Goal: Answer question/provide support: Share knowledge or assist other users

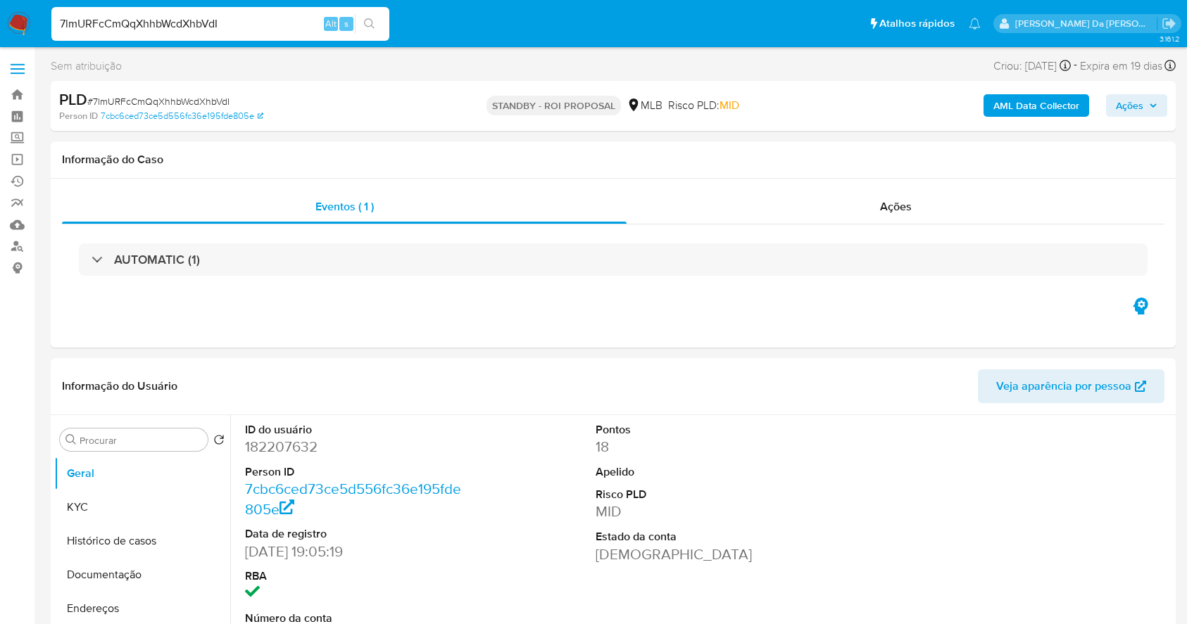
select select "10"
click at [219, 31] on input "7lmURFcCmQqXhhbWcdXhbVdI" at bounding box center [220, 24] width 338 height 18
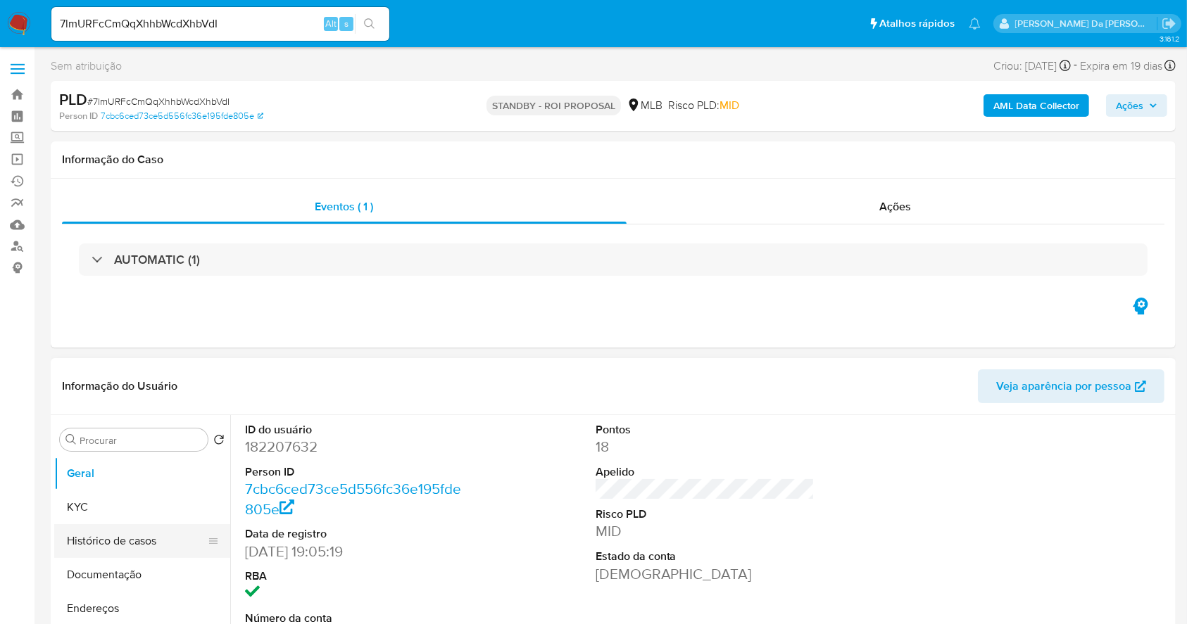
drag, startPoint x: 115, startPoint y: 582, endPoint x: 177, endPoint y: 555, distance: 67.1
click at [117, 582] on button "Documentação" at bounding box center [142, 575] width 176 height 34
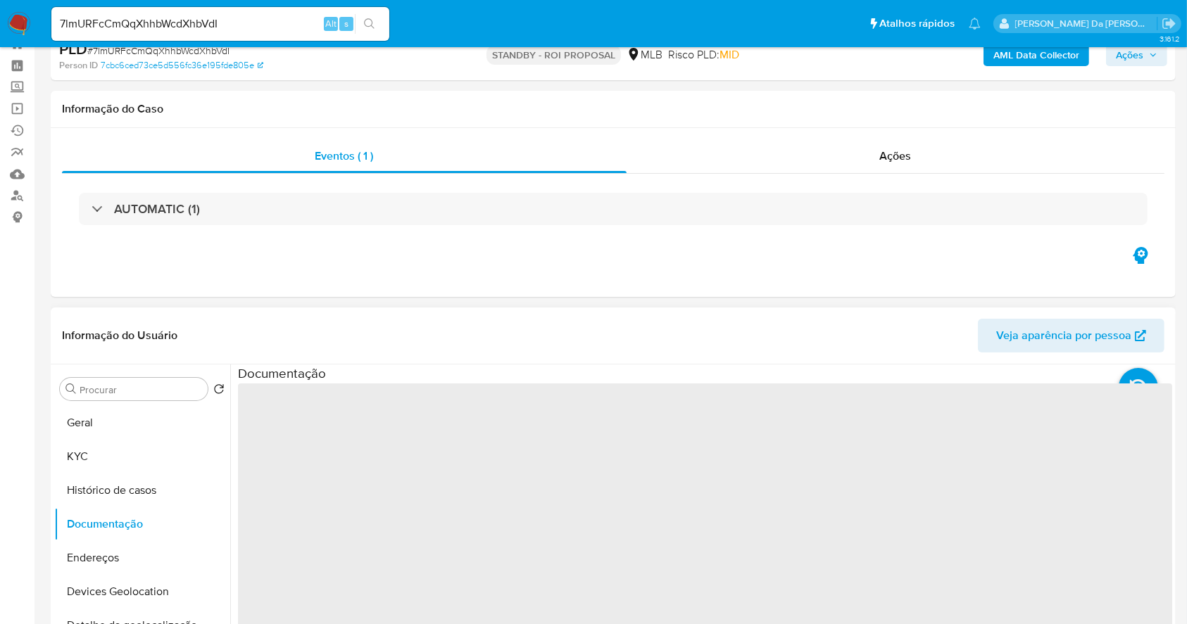
scroll to position [94, 0]
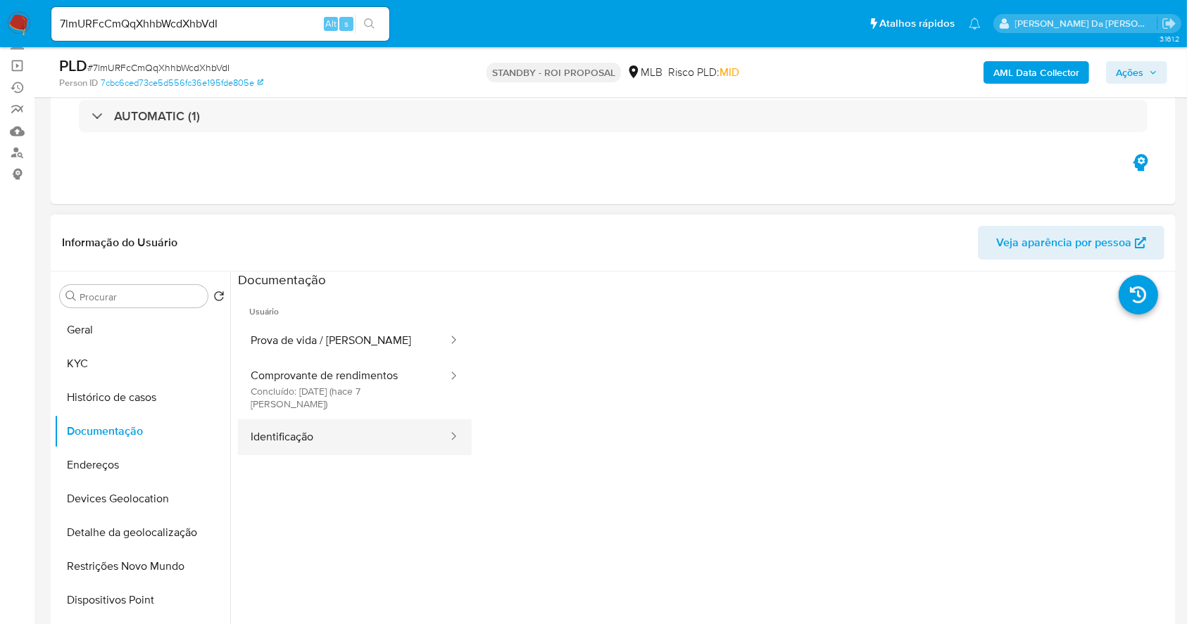
click at [370, 420] on button "Identificação" at bounding box center [343, 438] width 211 height 36
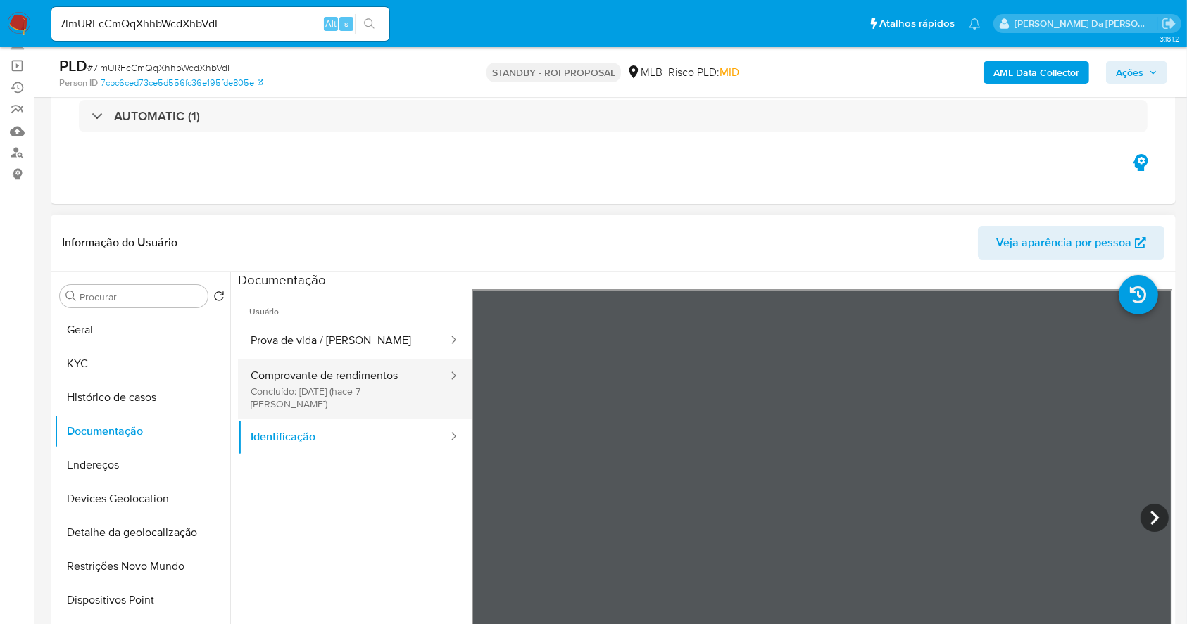
click at [383, 365] on button "Comprovante de rendimentos Concluído: 01/10/2025 (hace 7 días)" at bounding box center [343, 389] width 211 height 61
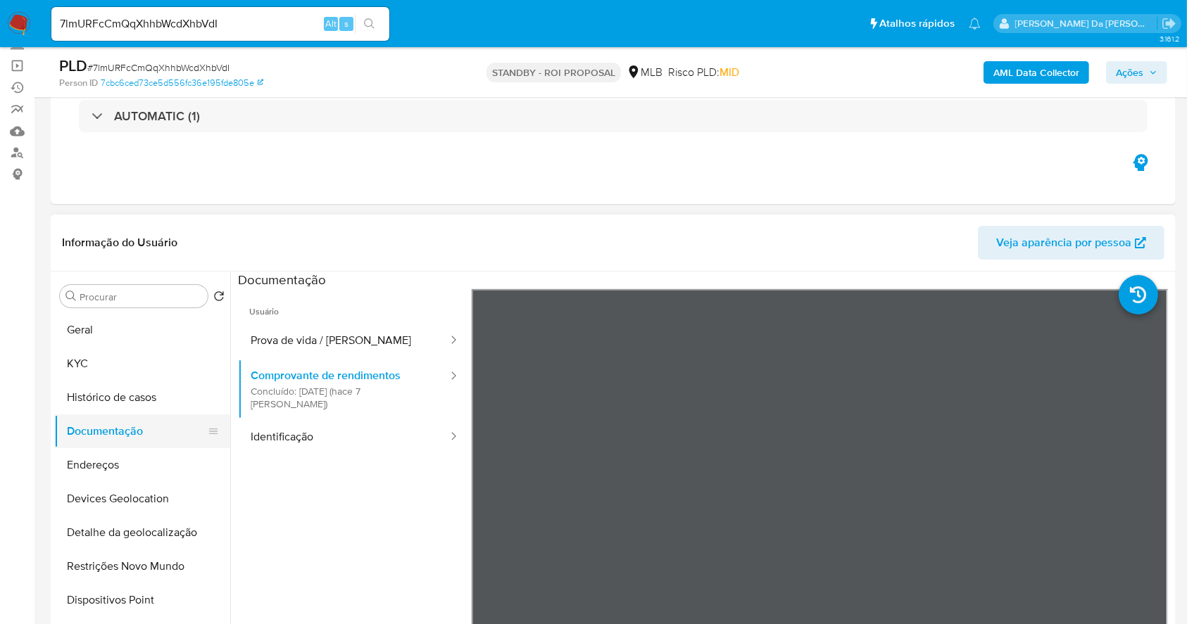
click at [127, 427] on button "Documentação" at bounding box center [136, 432] width 165 height 34
click at [354, 348] on button "Prova de vida / Selfie" at bounding box center [343, 341] width 211 height 36
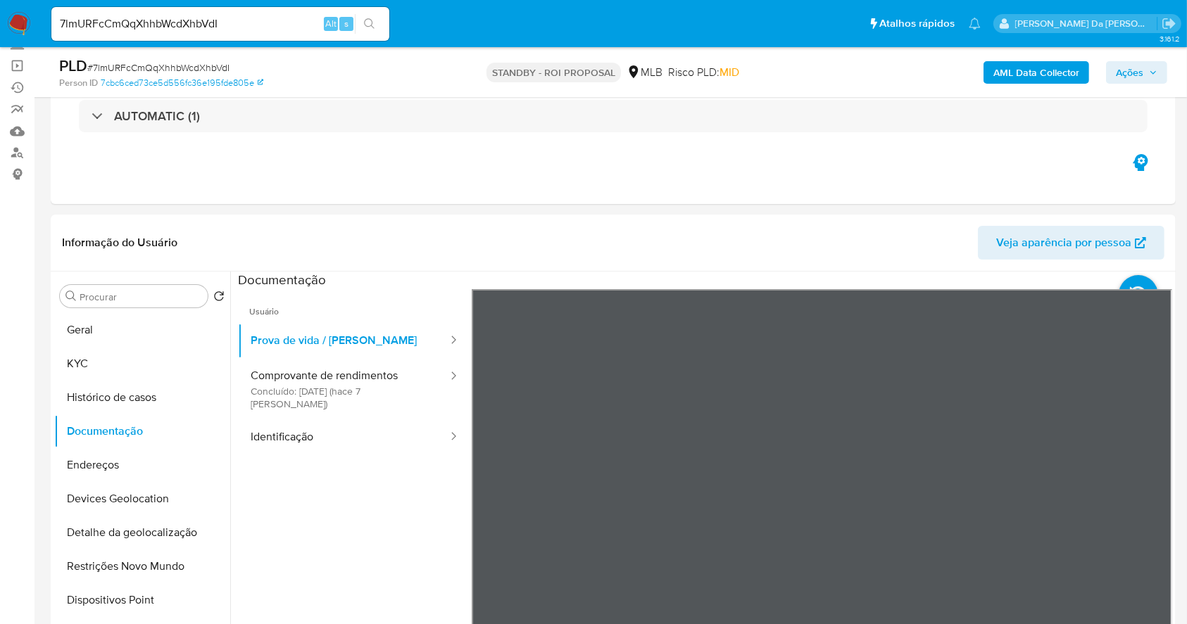
click at [149, 23] on input "7lmURFcCmQqXhhbWcdXhbVdI" at bounding box center [220, 24] width 338 height 18
paste input "RKMYt2YwprXXl0i2d5bJJGCB"
type input "RKMYt2YwprXXl0i2d5bJJGCB"
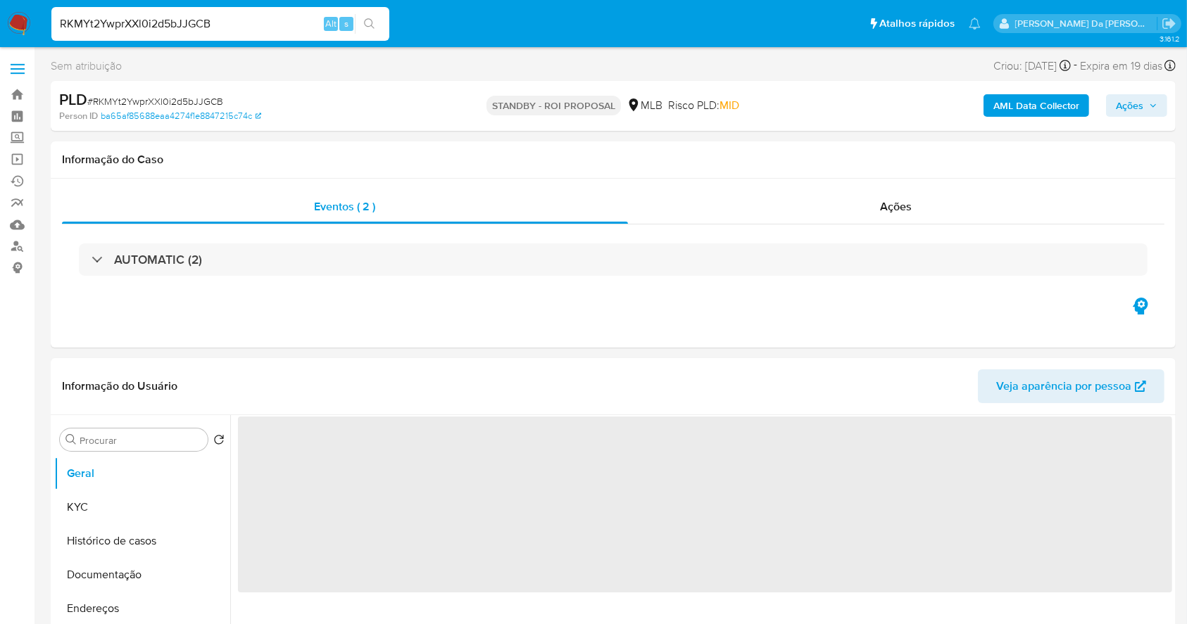
select select "10"
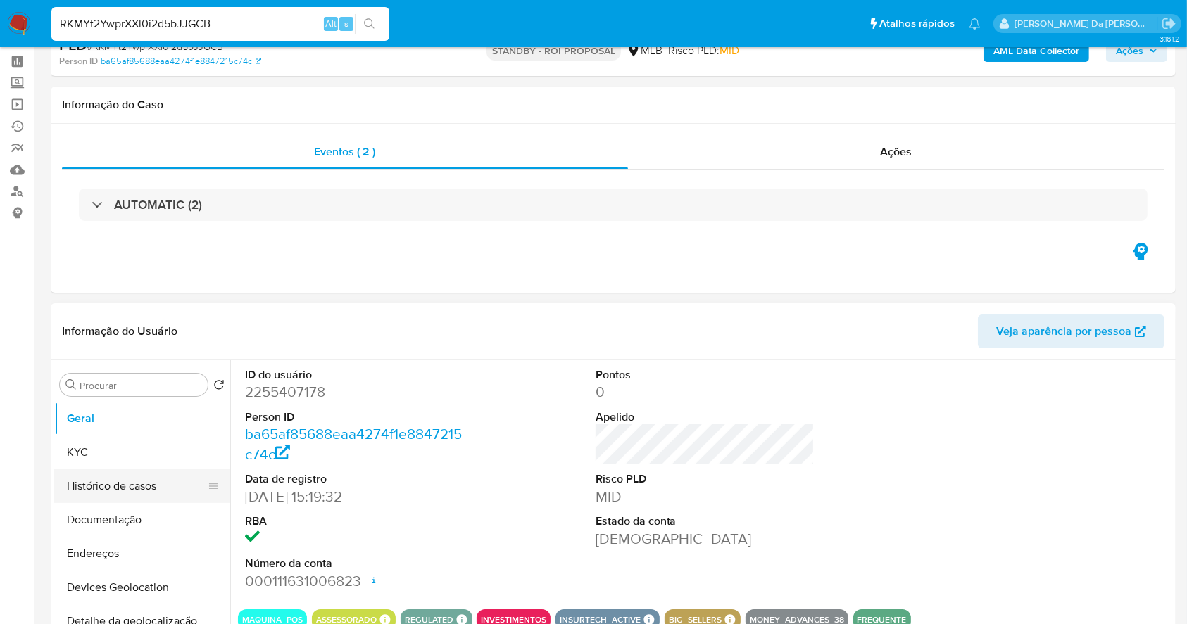
scroll to position [94, 0]
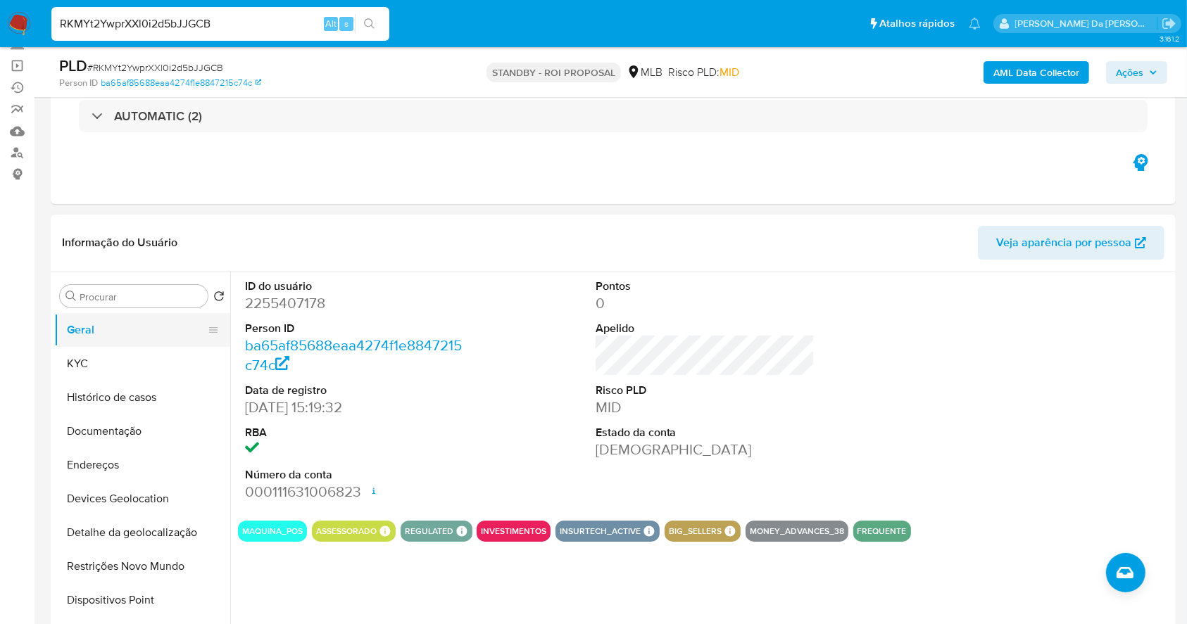
click at [114, 323] on button "Geral" at bounding box center [136, 330] width 165 height 34
click at [107, 398] on button "Histórico de casos" at bounding box center [136, 398] width 165 height 34
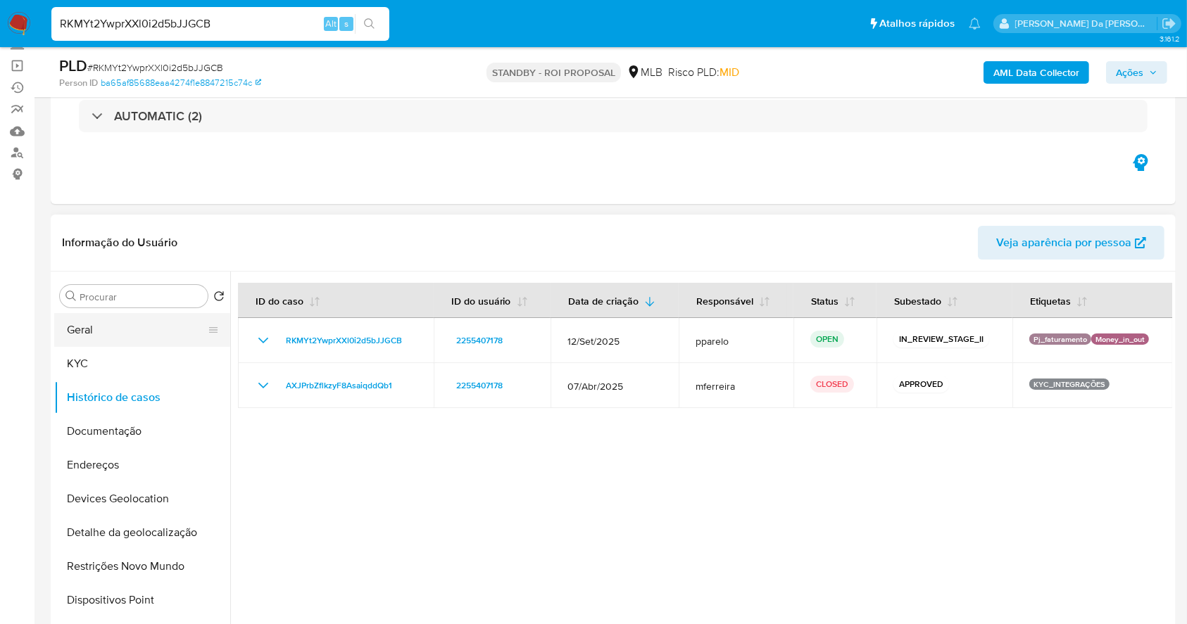
click at [81, 339] on button "Geral" at bounding box center [136, 330] width 165 height 34
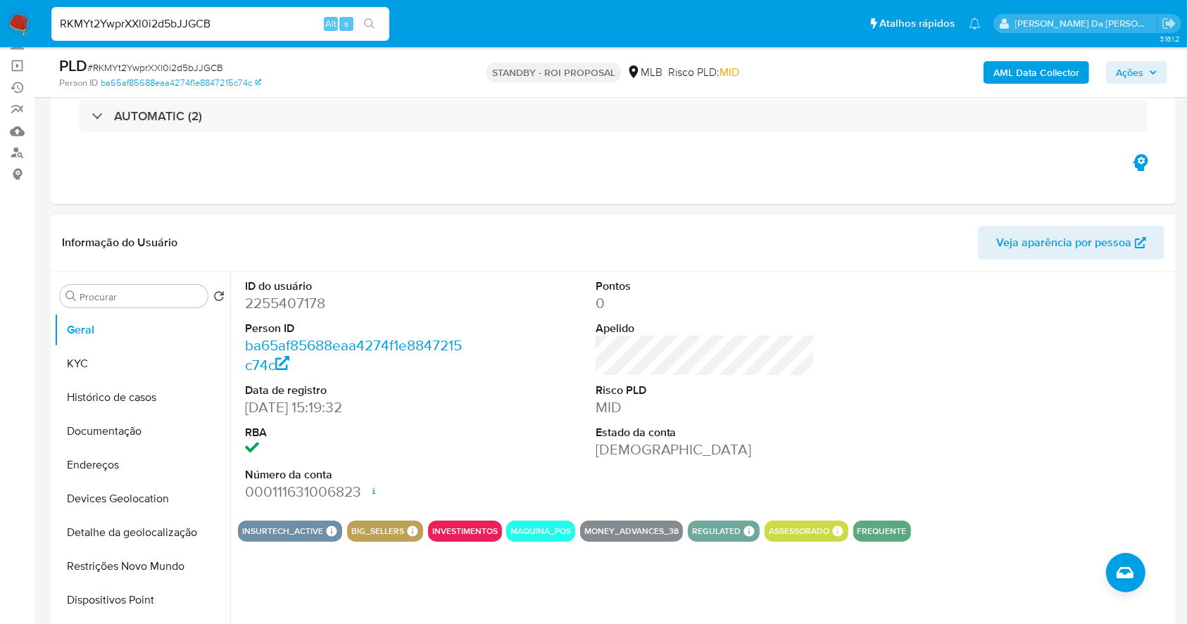
click at [248, 414] on dd "06/02/2025 15:19:32" at bounding box center [355, 408] width 220 height 20
drag, startPoint x: 248, startPoint y: 414, endPoint x: 302, endPoint y: 411, distance: 54.3
click at [302, 411] on dd "06/02/2025 15:19:32" at bounding box center [355, 408] width 220 height 20
copy dd "06/02/2025"
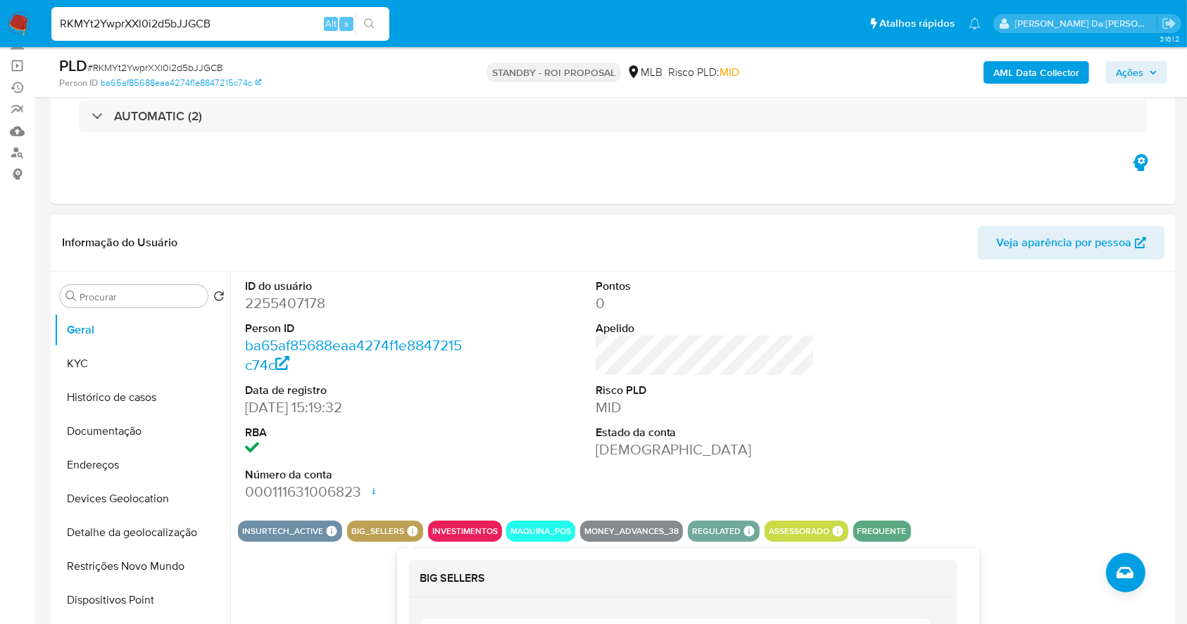
click at [416, 529] on icon at bounding box center [412, 531] width 13 height 13
click at [410, 531] on icon at bounding box center [412, 531] width 13 height 13
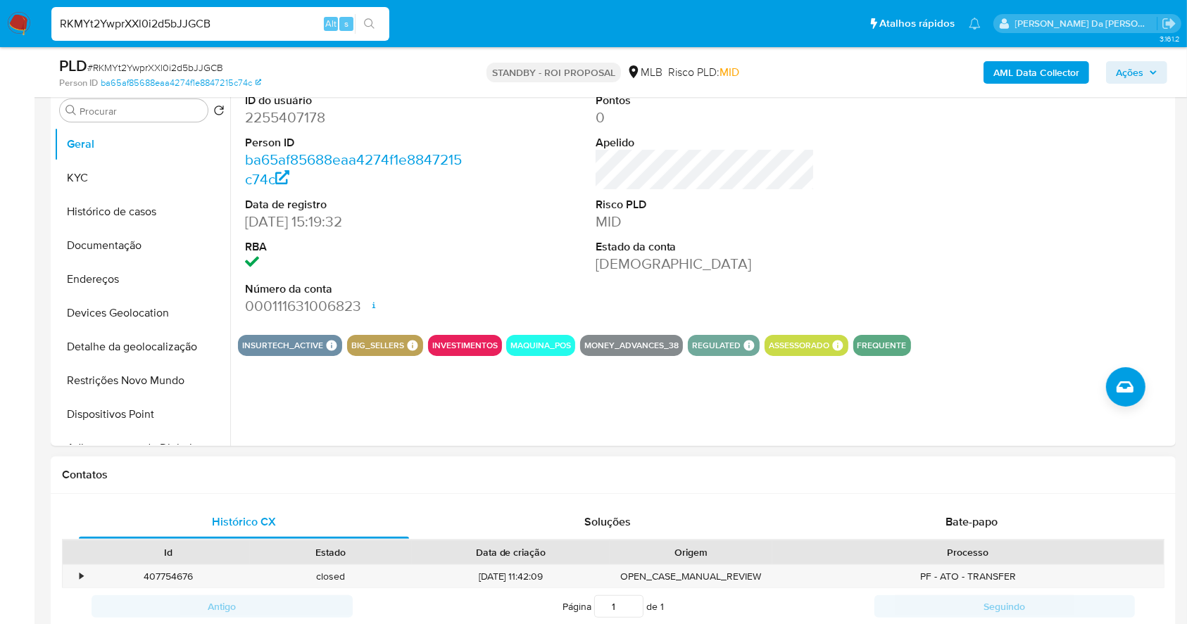
scroll to position [282, 0]
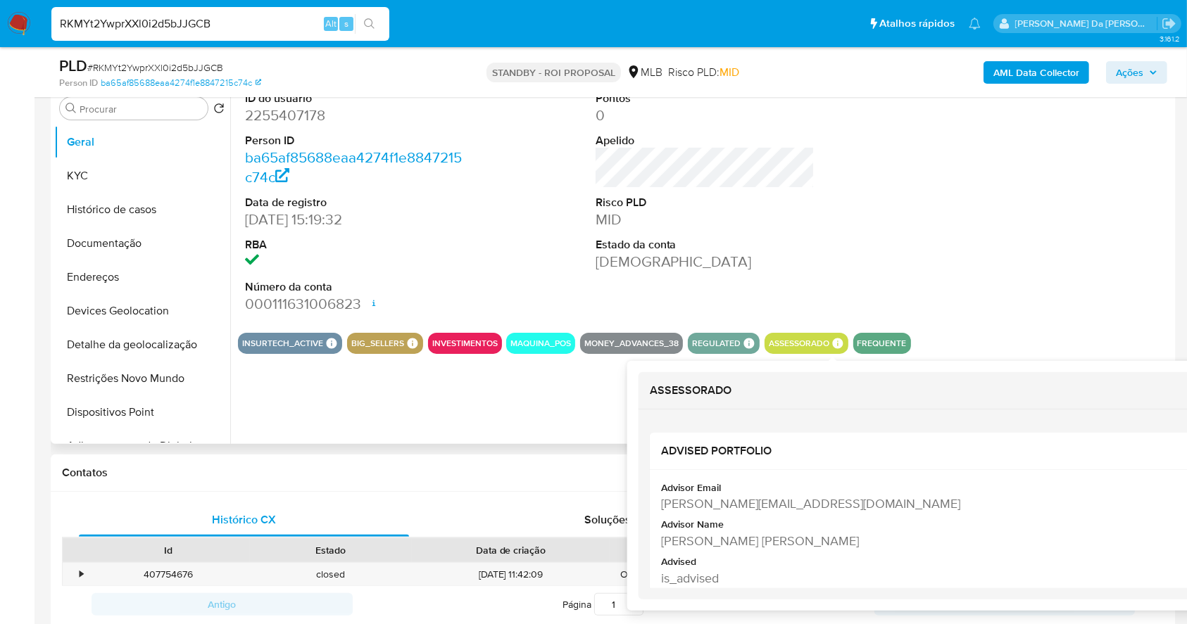
click at [834, 340] on icon at bounding box center [837, 343] width 11 height 11
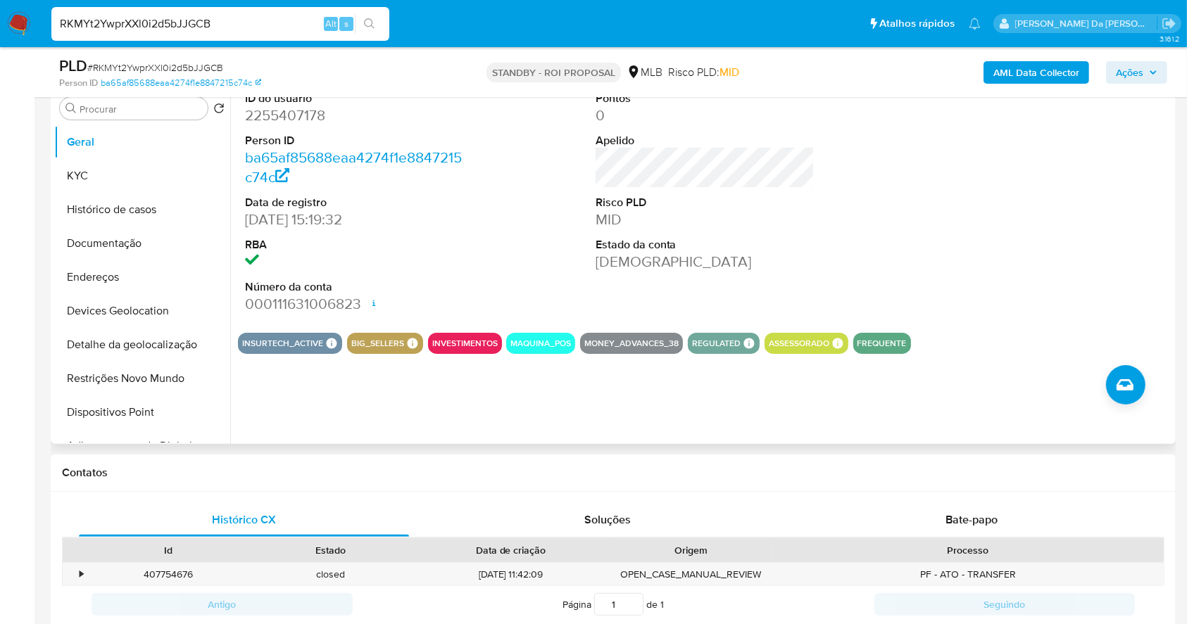
click at [840, 342] on div "ASSESSORADO ASSESSORADO ADVISED PORTFOLIO Advisor Email allan.dcarvalho@mercado…" at bounding box center [807, 343] width 84 height 21
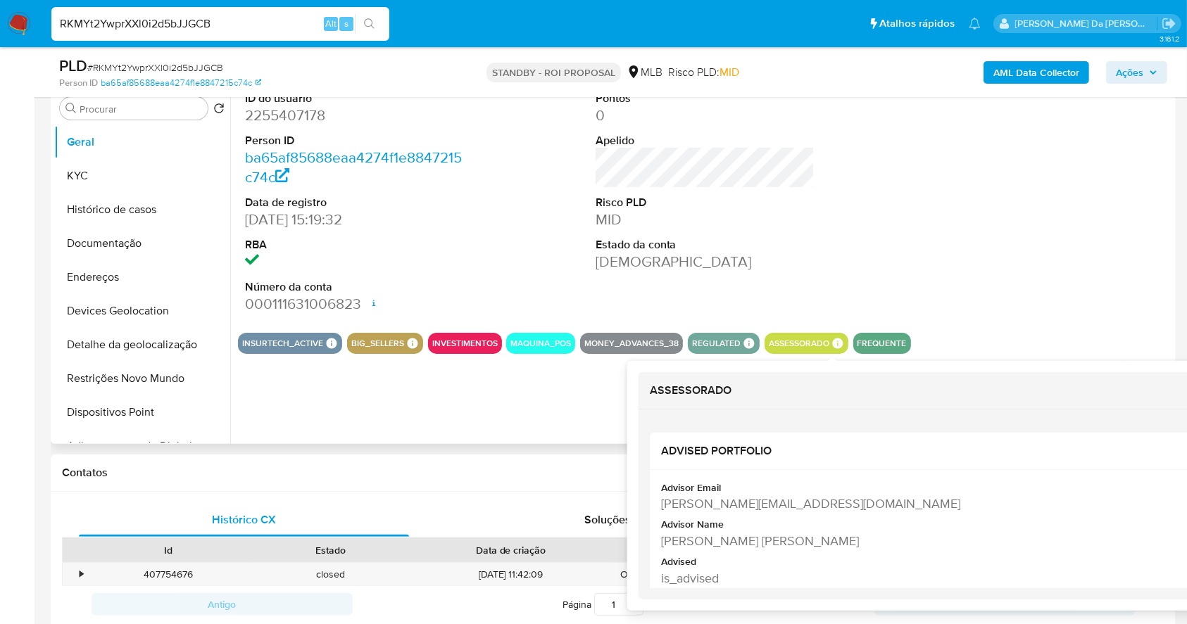
click at [833, 341] on icon at bounding box center [837, 343] width 11 height 11
click at [836, 348] on icon at bounding box center [837, 343] width 13 height 13
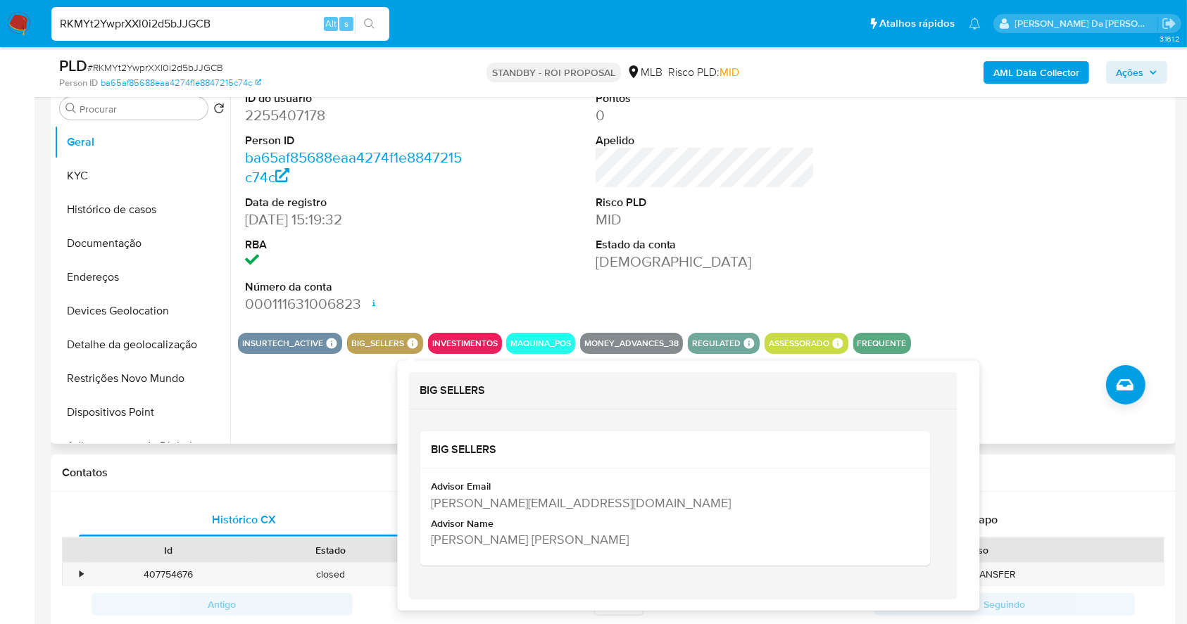
click at [406, 346] on icon at bounding box center [412, 343] width 13 height 13
click at [465, 504] on div "allan.dcarvalho@mercadopago.com.br" at bounding box center [673, 503] width 485 height 18
copy div "allan.dcarvalho@mercadopago.com.br"
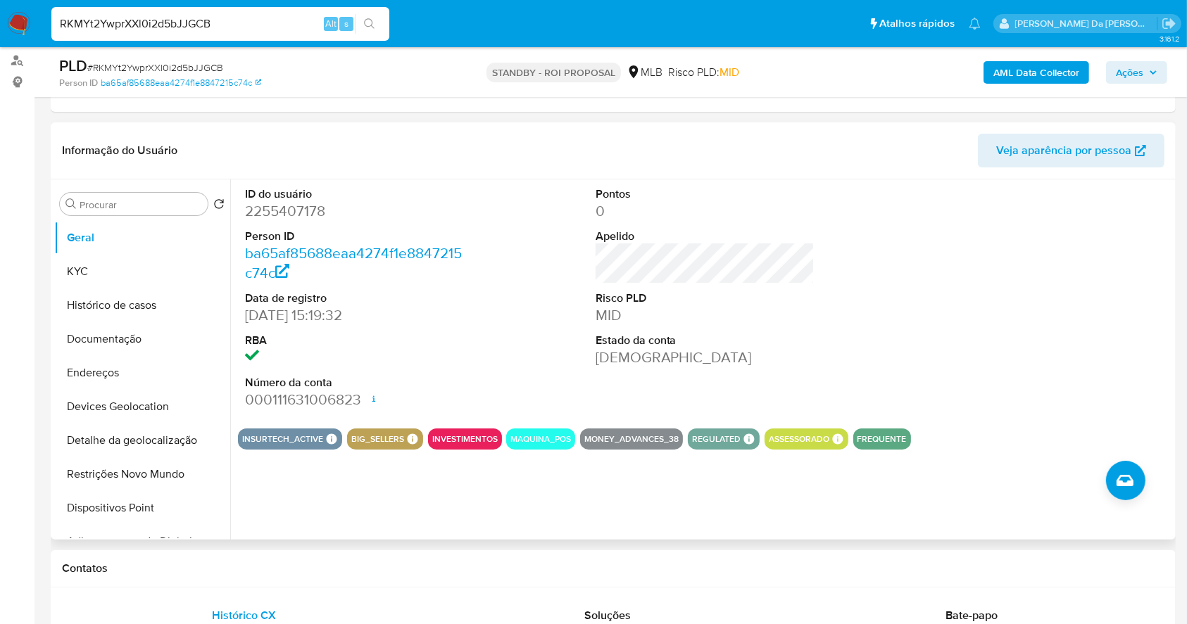
scroll to position [94, 0]
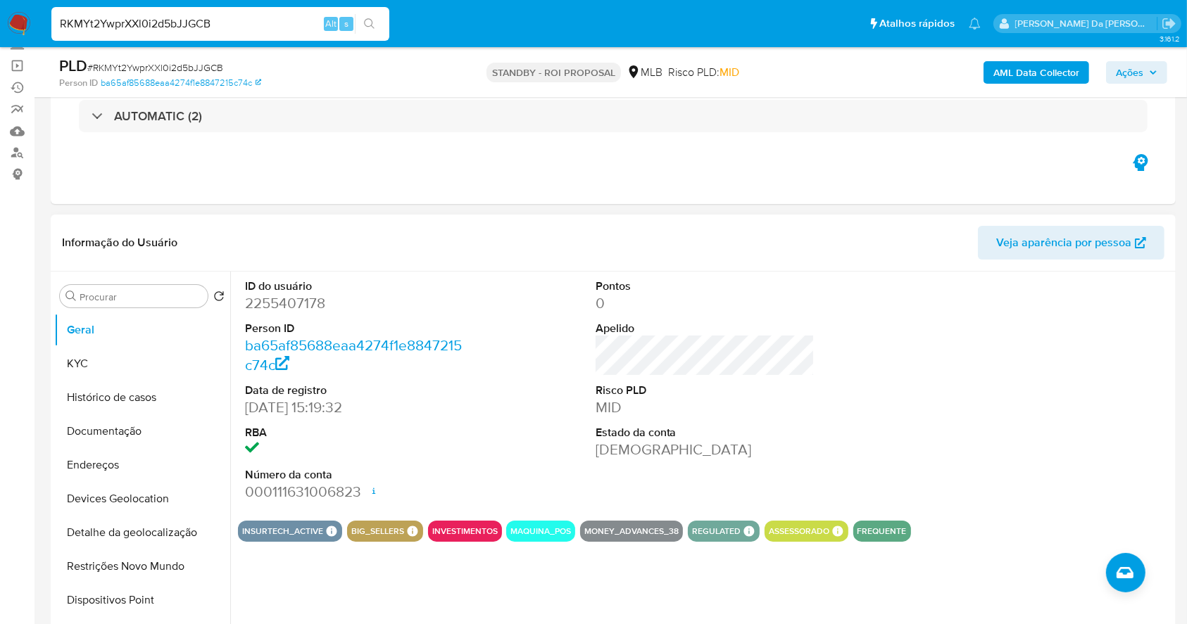
click at [301, 301] on dd "2255407178" at bounding box center [355, 304] width 220 height 20
click at [305, 303] on dd "2255407178" at bounding box center [355, 304] width 220 height 20
click at [307, 303] on dd "2255407178" at bounding box center [355, 304] width 220 height 20
copy dd "2255407178"
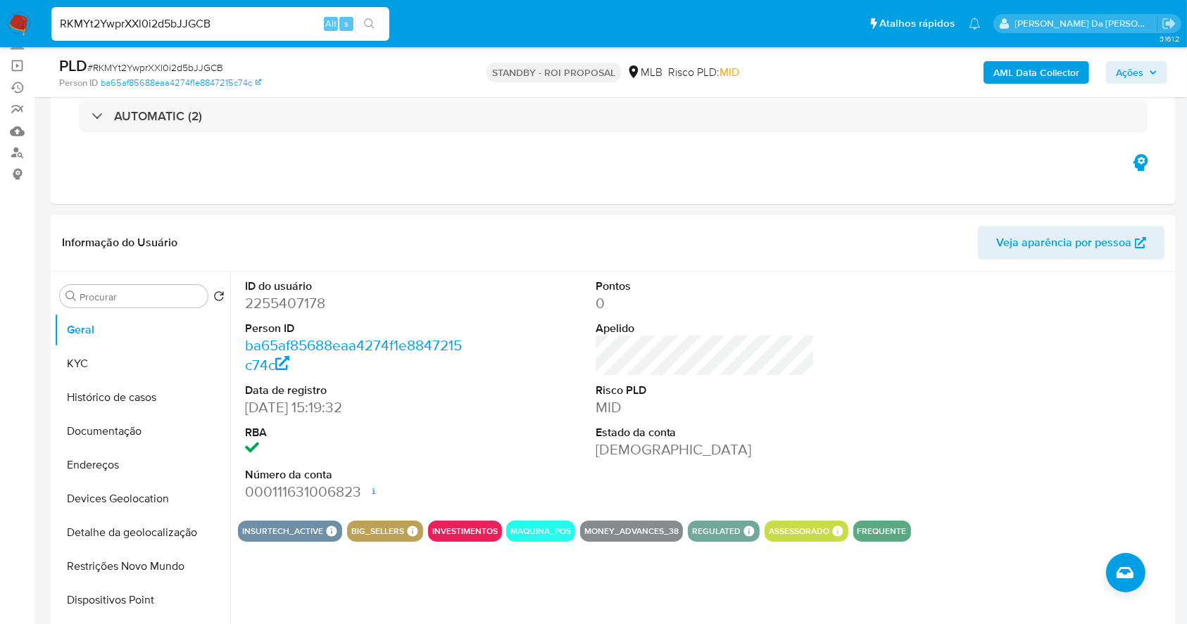
click at [254, 409] on dd "06/02/2025 15:19:32" at bounding box center [355, 408] width 220 height 20
drag, startPoint x: 254, startPoint y: 409, endPoint x: 304, endPoint y: 414, distance: 50.2
click at [304, 414] on dd "06/02/2025 15:19:32" at bounding box center [355, 408] width 220 height 20
copy dd "06/02/2025"
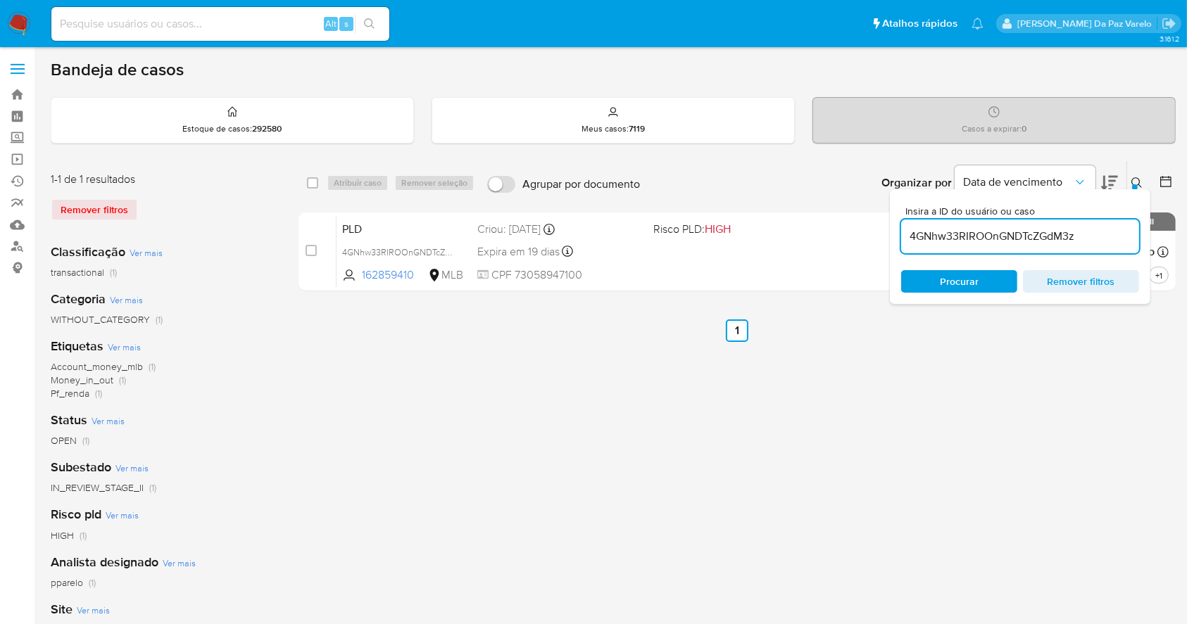
click at [1014, 227] on input "4GNhw33RIROOnGNDTcZGdM3z" at bounding box center [1020, 236] width 238 height 18
paste input "7lmURFcCmQqXhhbWcdXhbVdI"
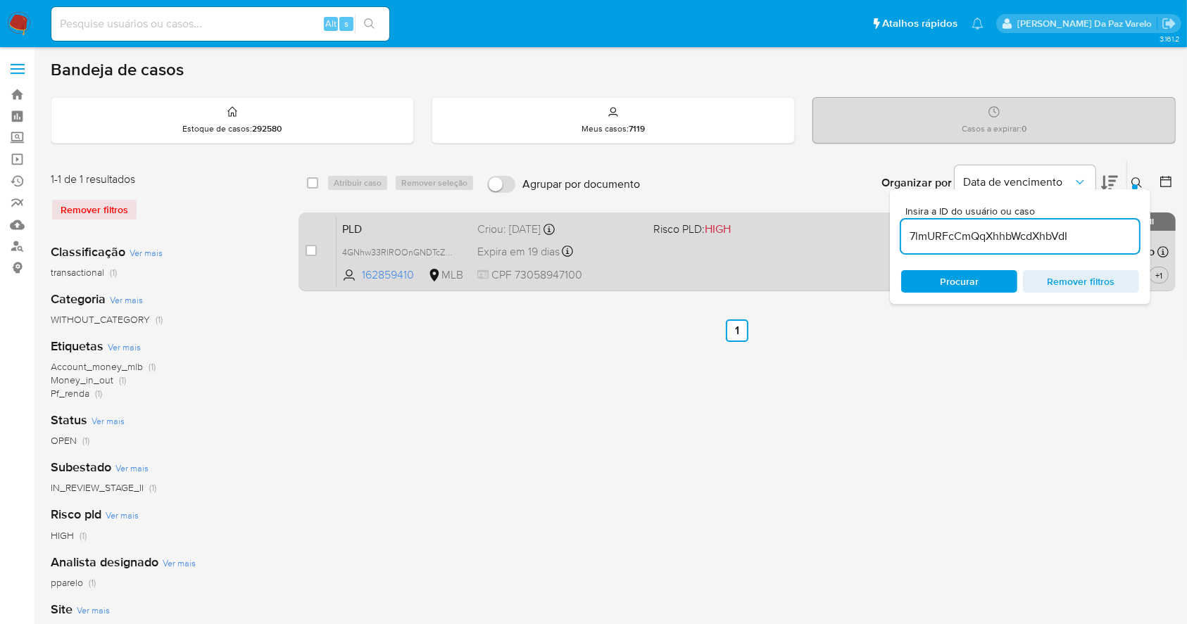
type input "7lmURFcCmQqXhhbWcdXhbVdI"
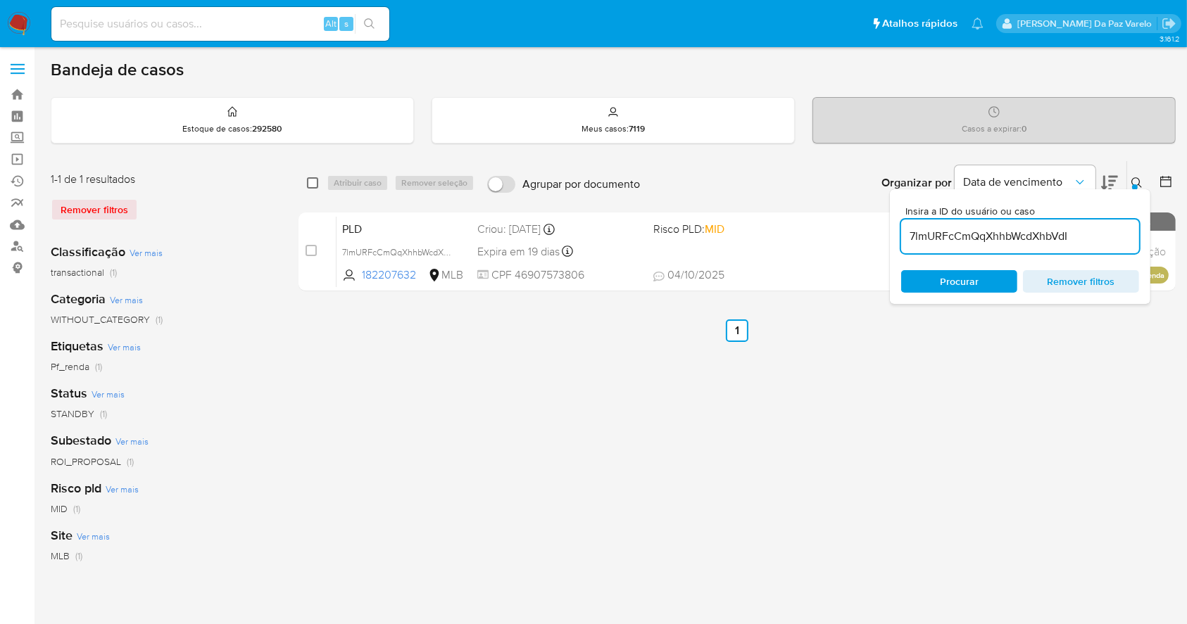
click at [308, 177] on input "checkbox" at bounding box center [312, 182] width 11 height 11
checkbox input "true"
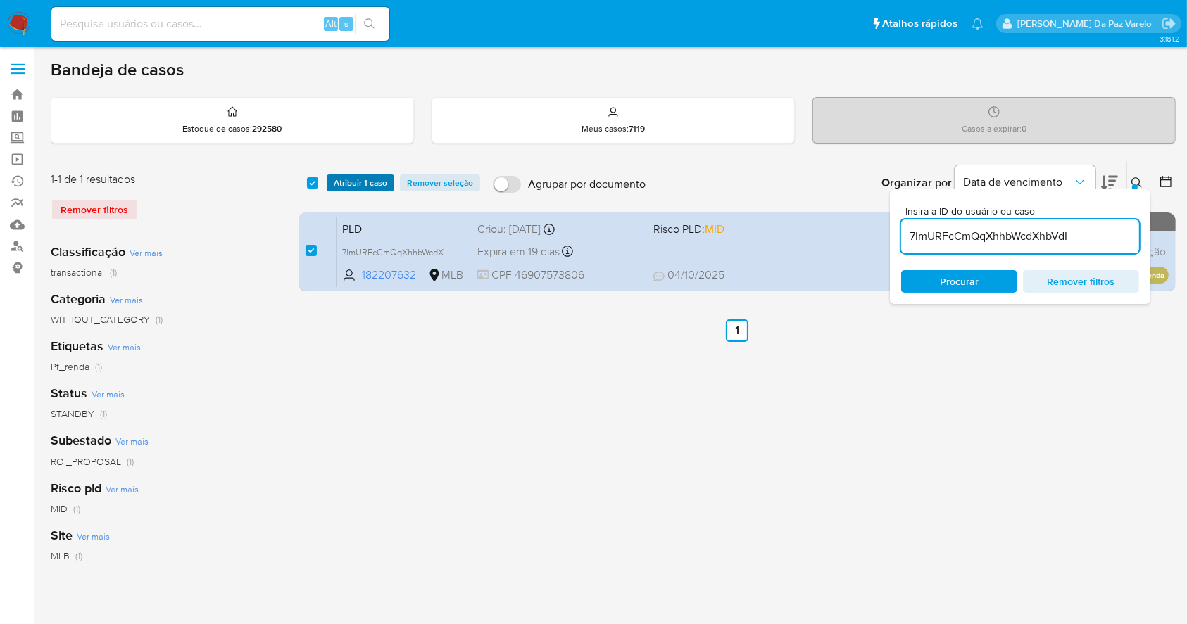
click at [348, 189] on span "Atribuir 1 caso" at bounding box center [361, 183] width 54 height 14
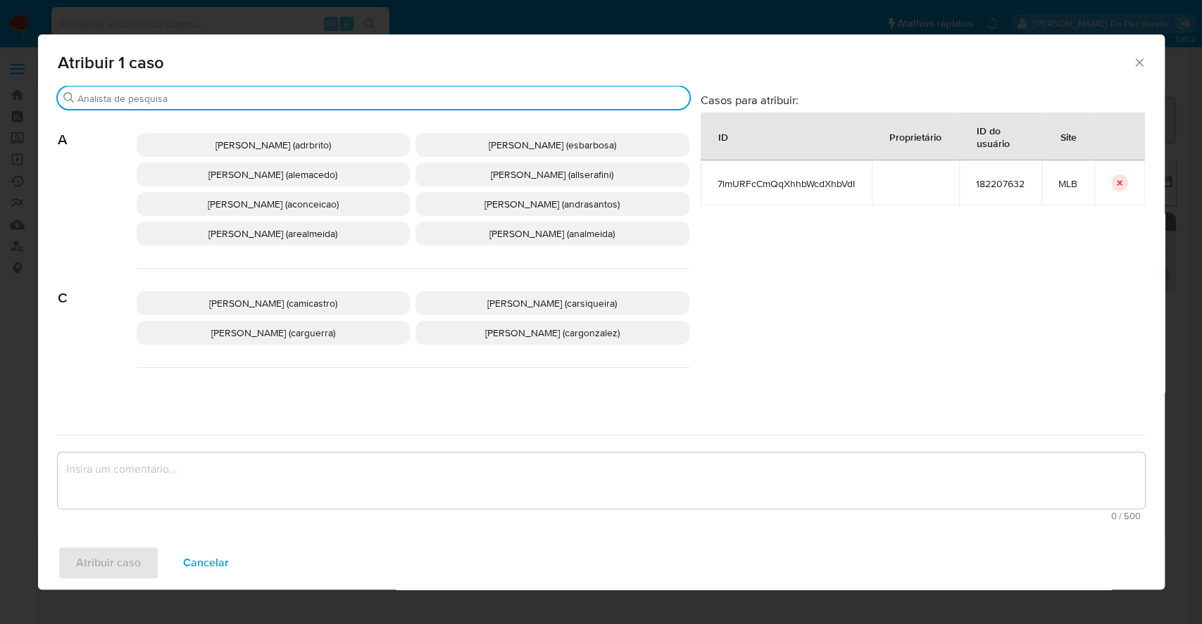
click at [370, 100] on input "Buscar" at bounding box center [380, 98] width 606 height 13
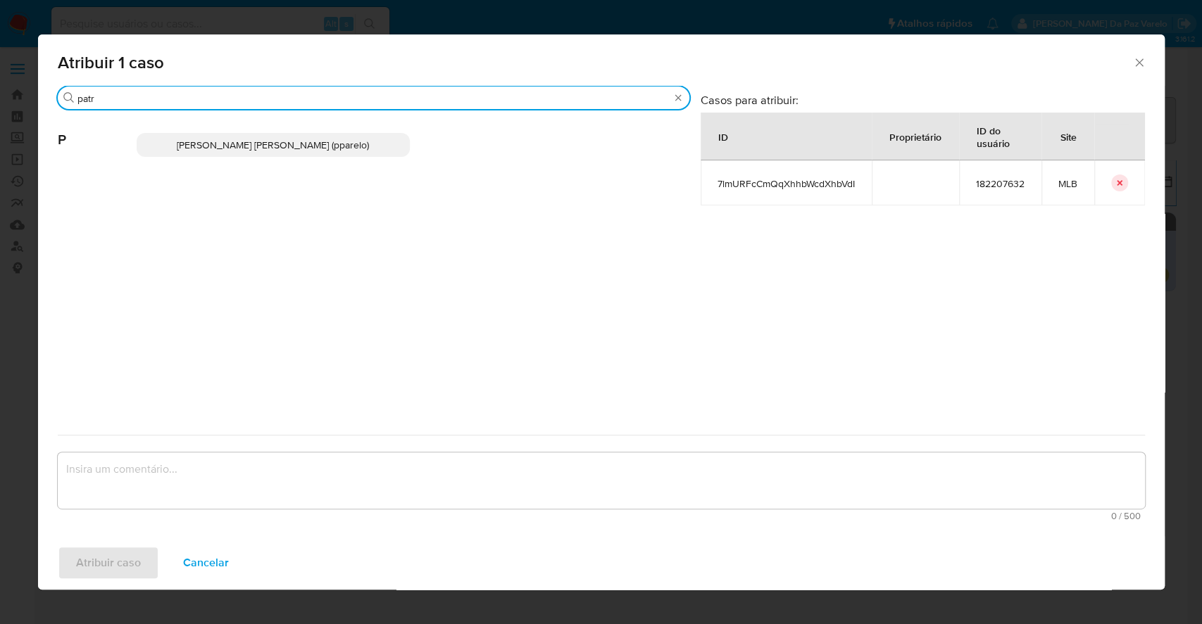
type input "patr"
click at [368, 147] on p "[PERSON_NAME] [PERSON_NAME] (pparelo)" at bounding box center [274, 145] width 274 height 24
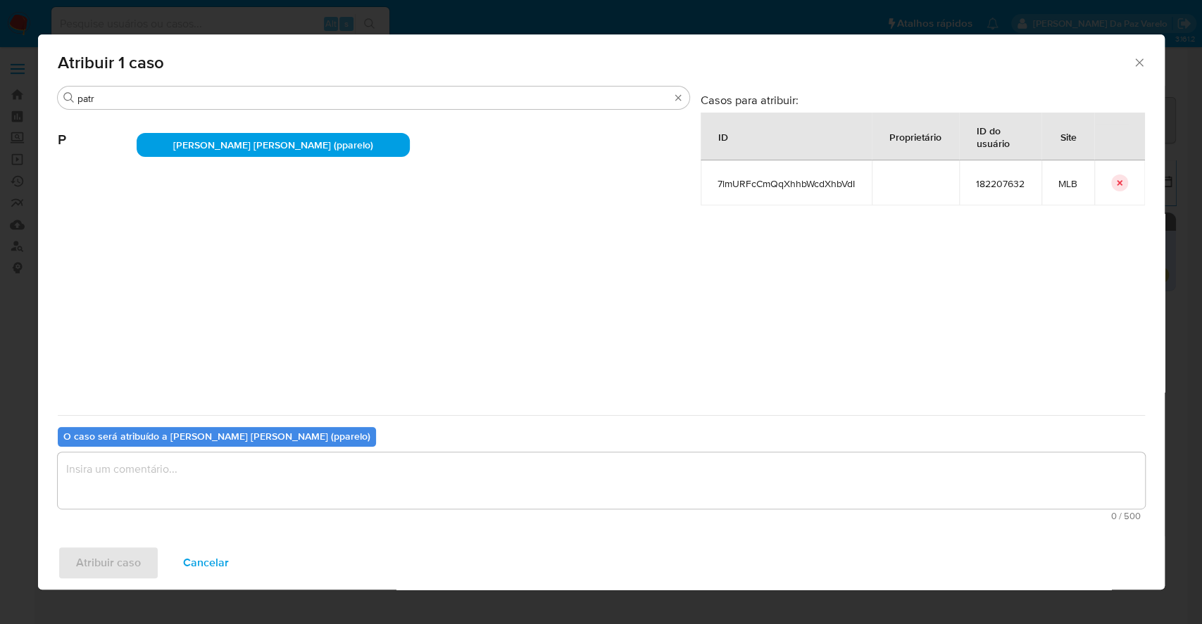
click at [327, 483] on textarea "assign-modal" at bounding box center [601, 481] width 1087 height 56
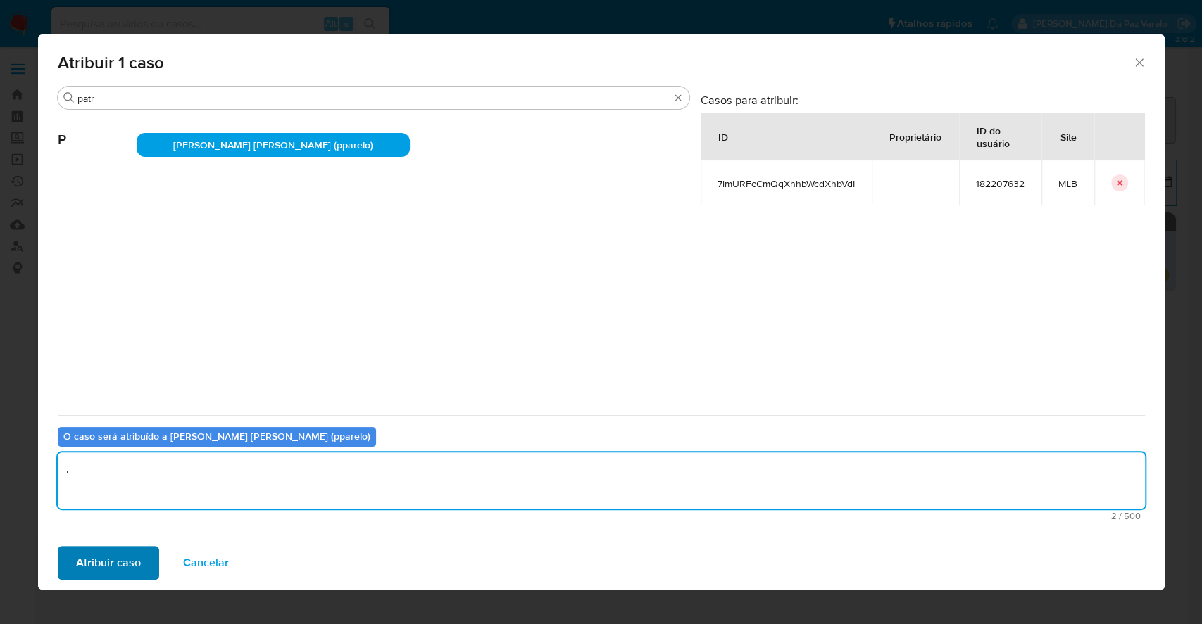
type textarea "."
click at [113, 564] on span "Atribuir caso" at bounding box center [108, 563] width 65 height 31
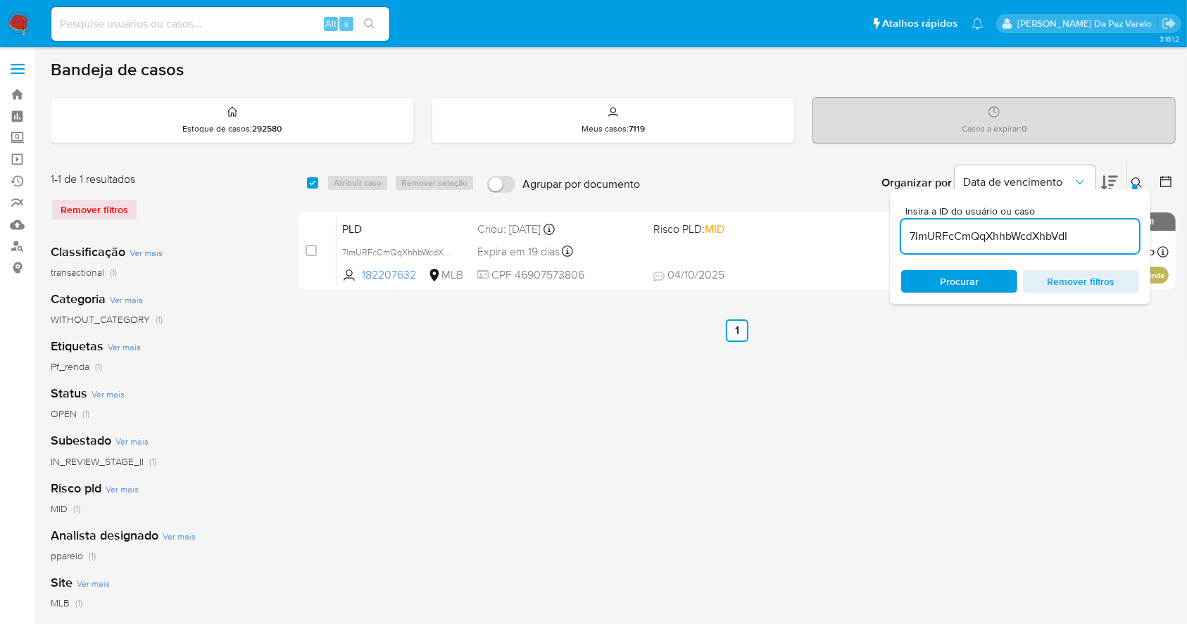
click at [1010, 232] on input "7lmURFcCmQqXhhbWcdXhbVdI" at bounding box center [1020, 236] width 238 height 18
paste input "RKMYt2YwprXXl0i2d5bJJGCB"
type input "RKMYt2YwprXXl0i2d5bJJGCB"
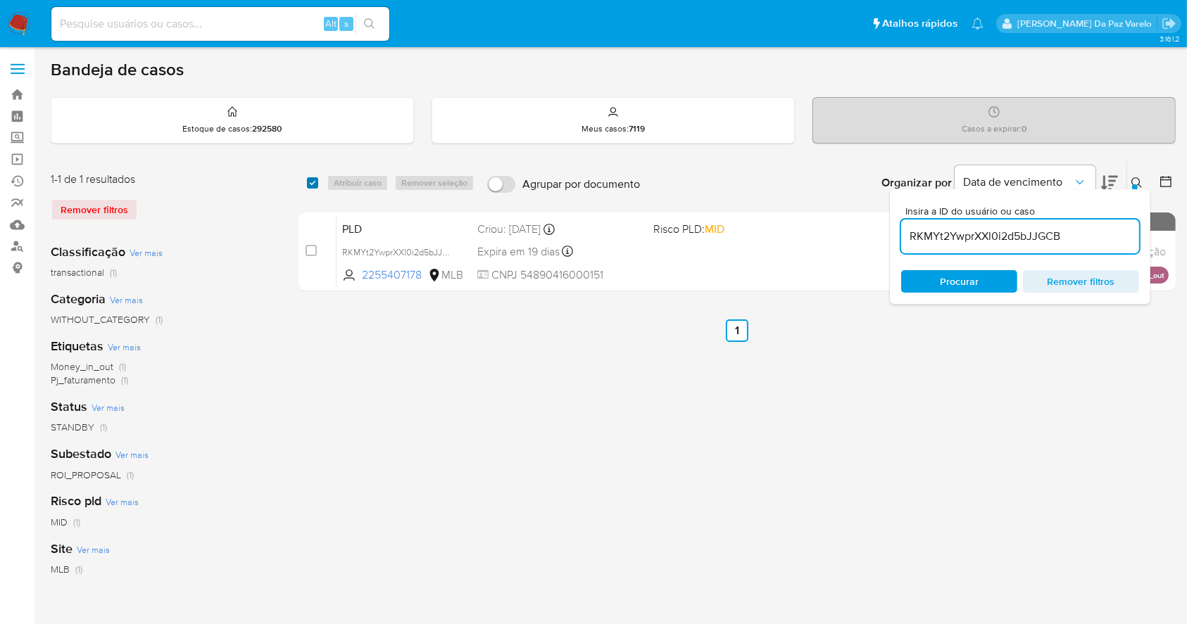
click at [318, 183] on input "checkbox" at bounding box center [312, 182] width 11 height 11
checkbox input "true"
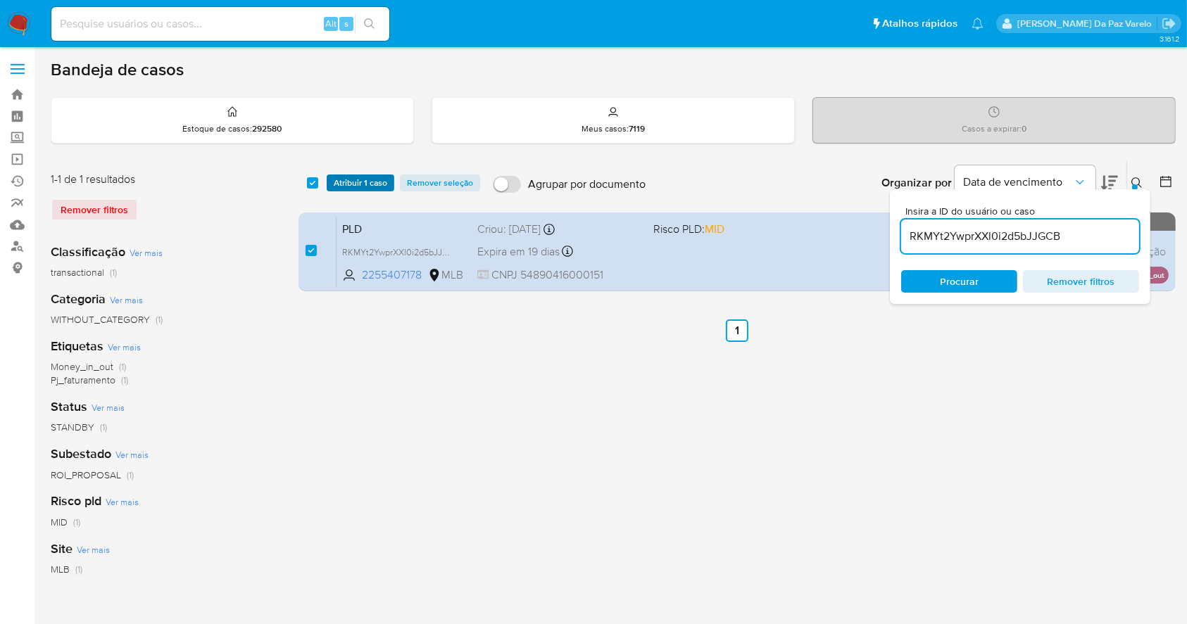
click at [364, 182] on span "Atribuir 1 caso" at bounding box center [361, 183] width 54 height 14
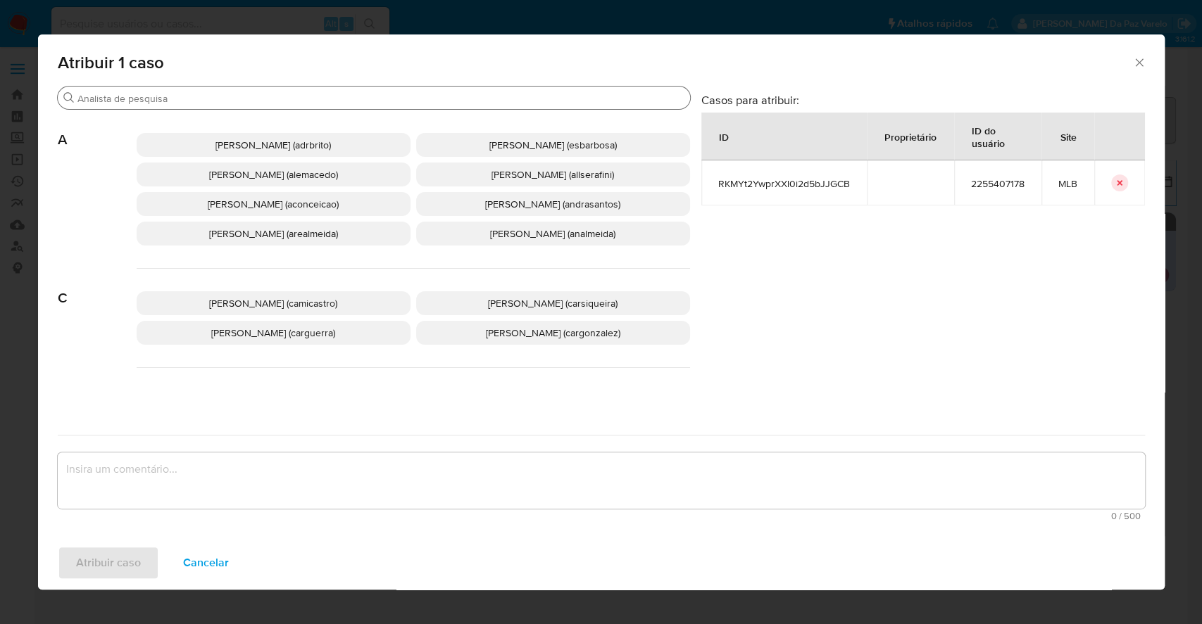
click at [403, 102] on input "Buscar" at bounding box center [380, 98] width 607 height 13
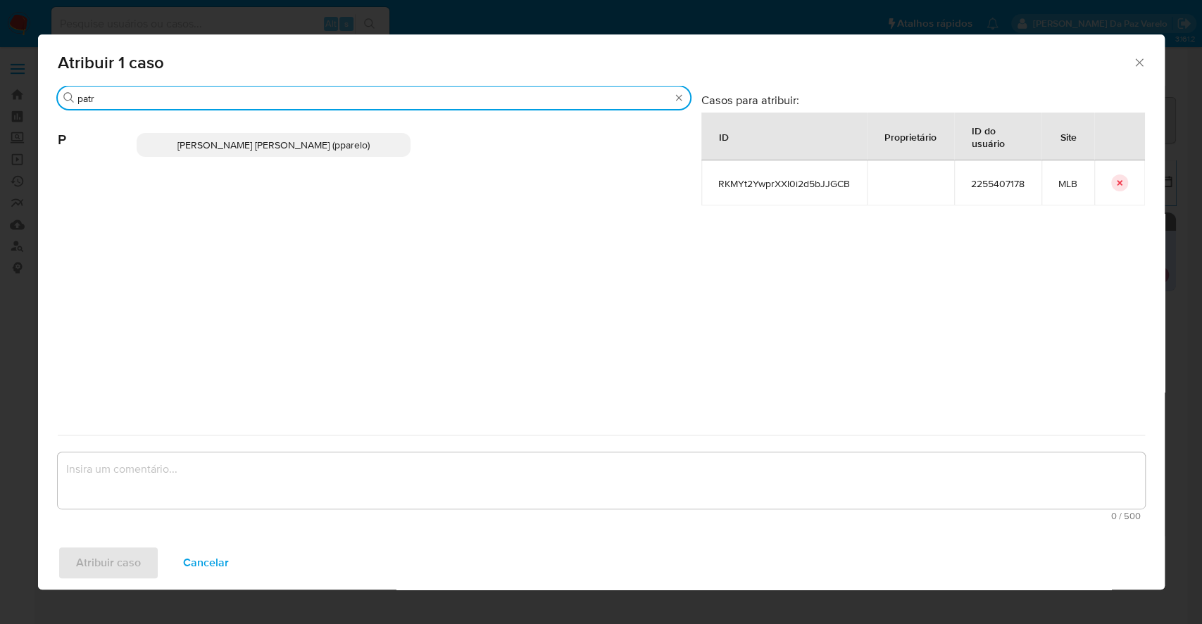
type input "patr"
drag, startPoint x: 385, startPoint y: 130, endPoint x: 374, endPoint y: 134, distance: 12.0
click at [381, 130] on div "[PERSON_NAME] [PERSON_NAME] (pparelo)" at bounding box center [413, 145] width 553 height 69
click at [372, 138] on p "[PERSON_NAME] [PERSON_NAME] (pparelo)" at bounding box center [274, 145] width 274 height 24
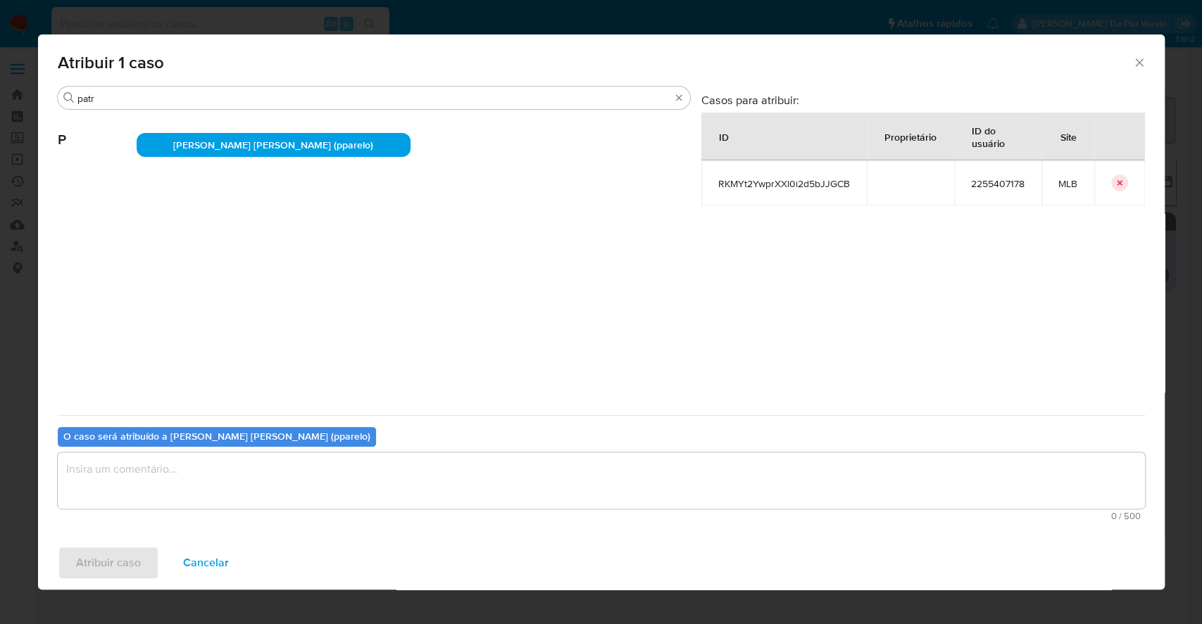
click at [292, 490] on textarea "assign-modal" at bounding box center [601, 481] width 1087 height 56
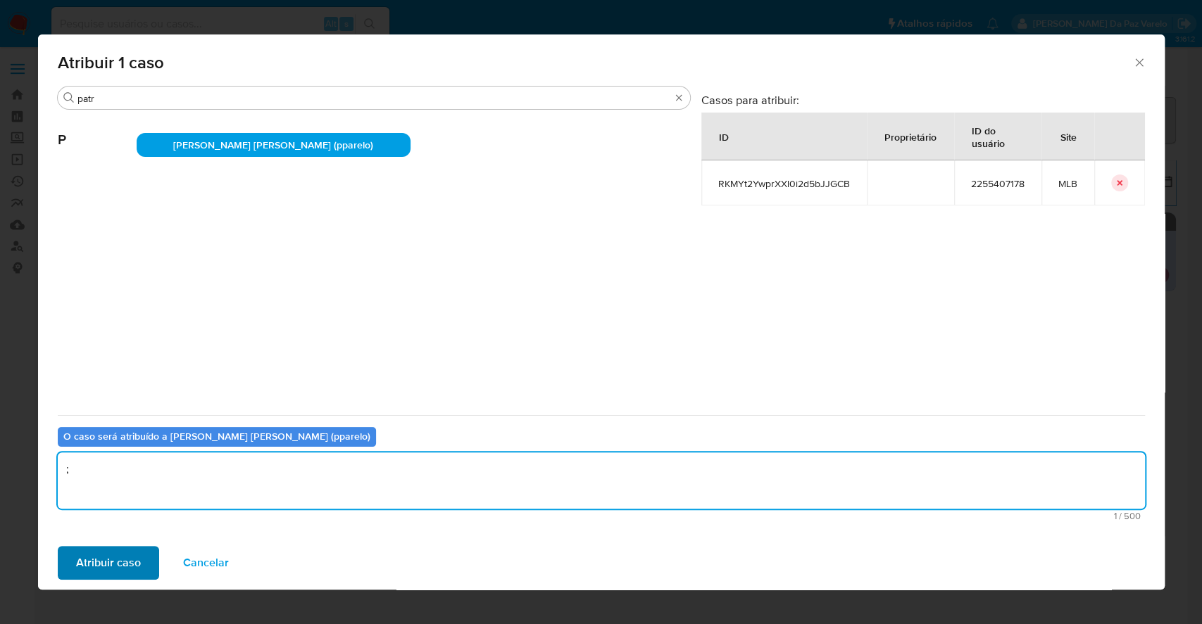
type textarea ";"
click at [111, 566] on span "Atribuir caso" at bounding box center [108, 563] width 65 height 31
